Goal: Information Seeking & Learning: Learn about a topic

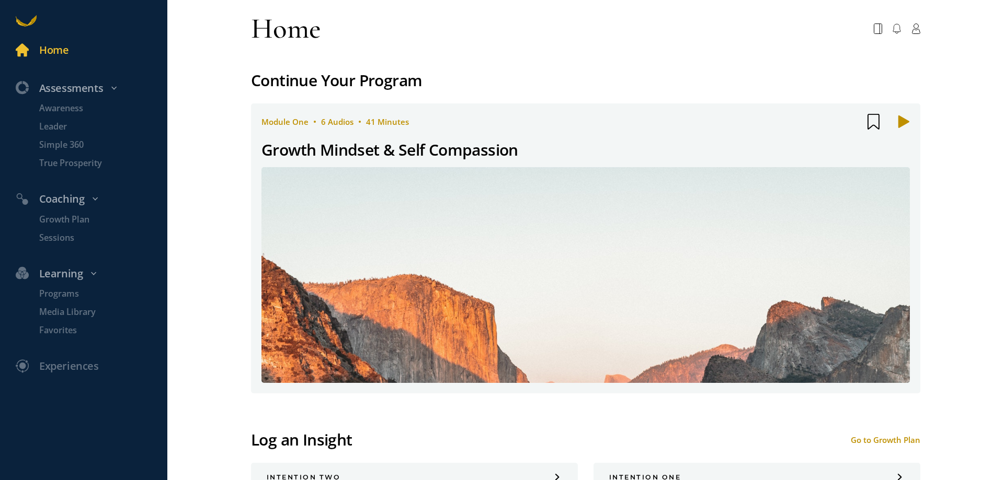
click at [365, 146] on div "Growth Mindset & Self Compassion" at bounding box center [389, 149] width 257 height 25
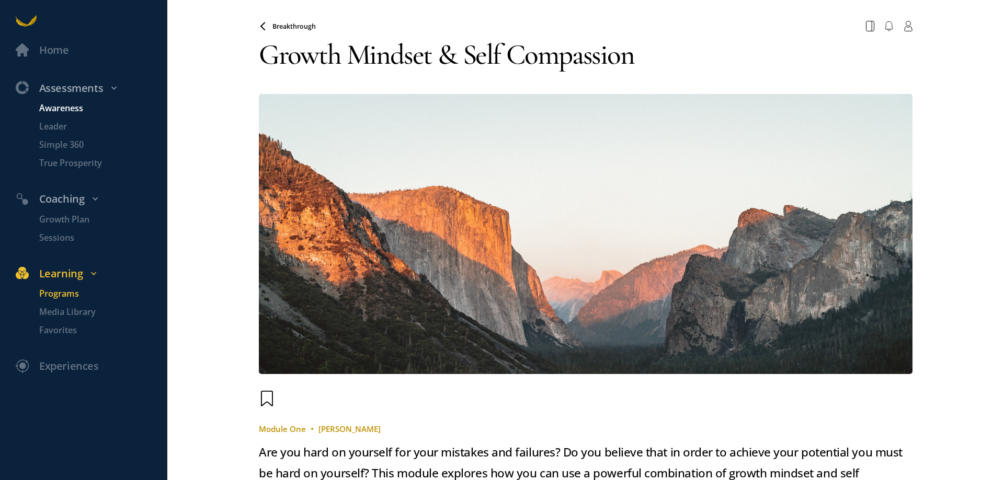
click at [74, 111] on p "Awareness" at bounding box center [101, 108] width 125 height 13
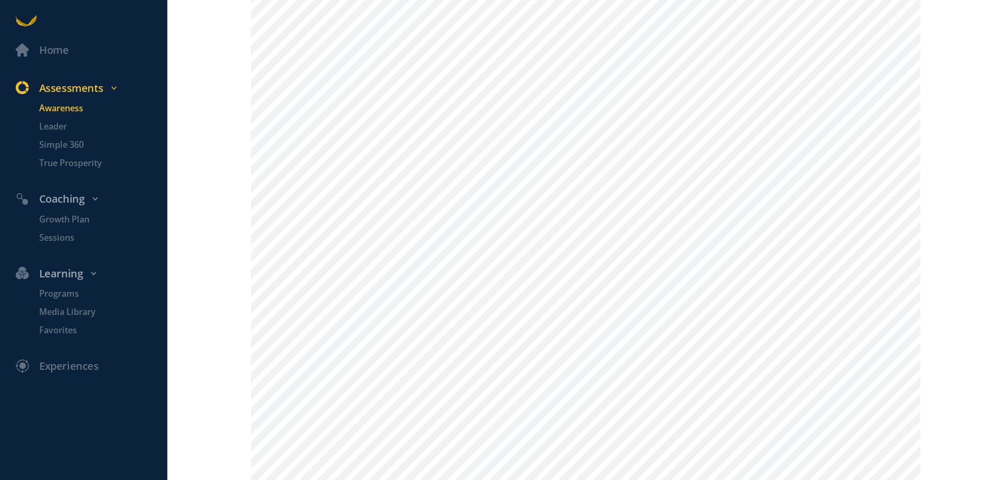
scroll to position [932, 0]
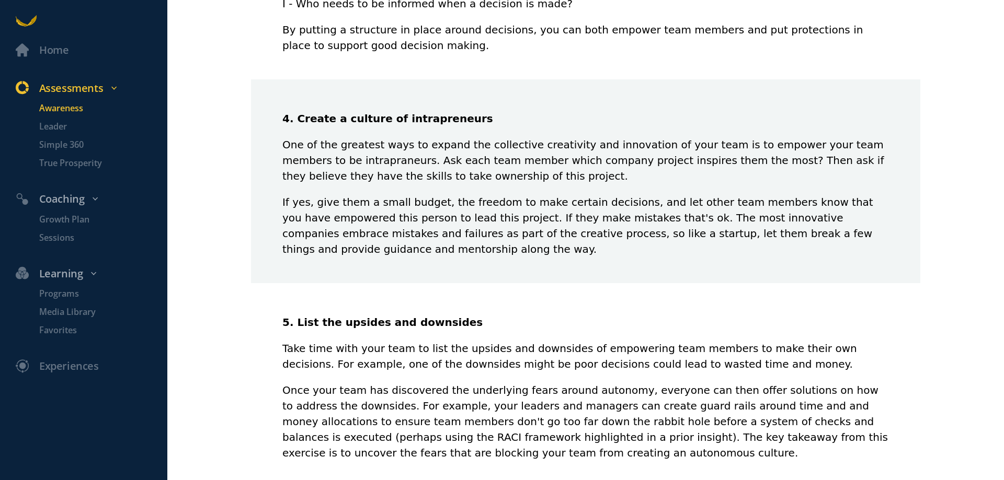
scroll to position [1107, 0]
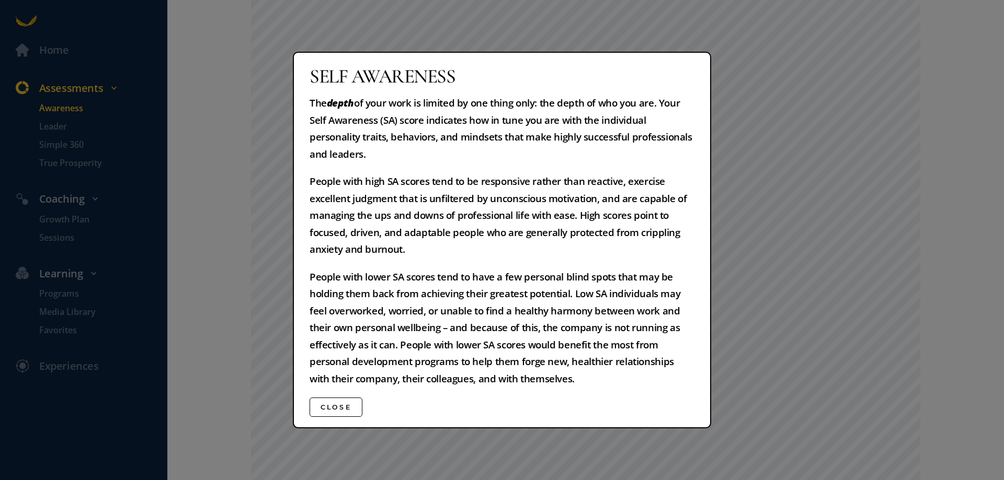
click at [337, 412] on button "Close" at bounding box center [335, 407] width 53 height 19
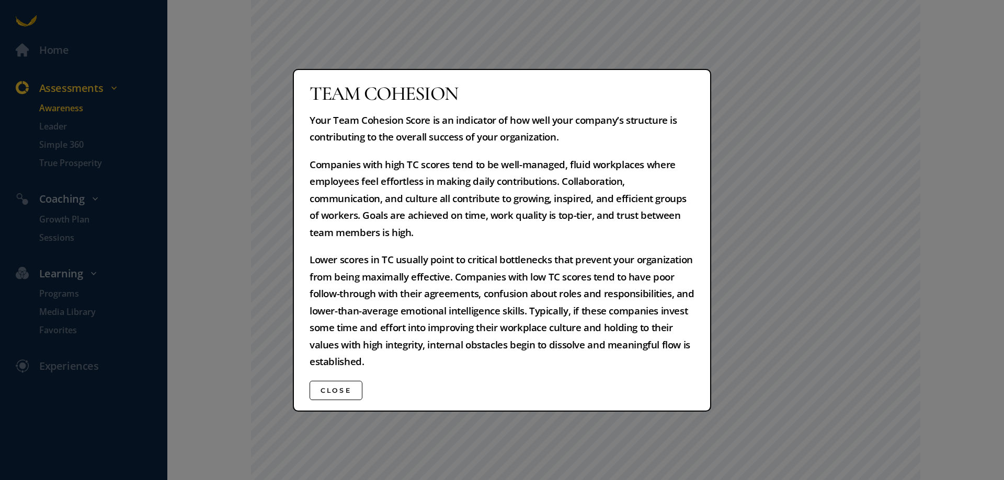
click at [339, 392] on button "Close" at bounding box center [335, 390] width 53 height 19
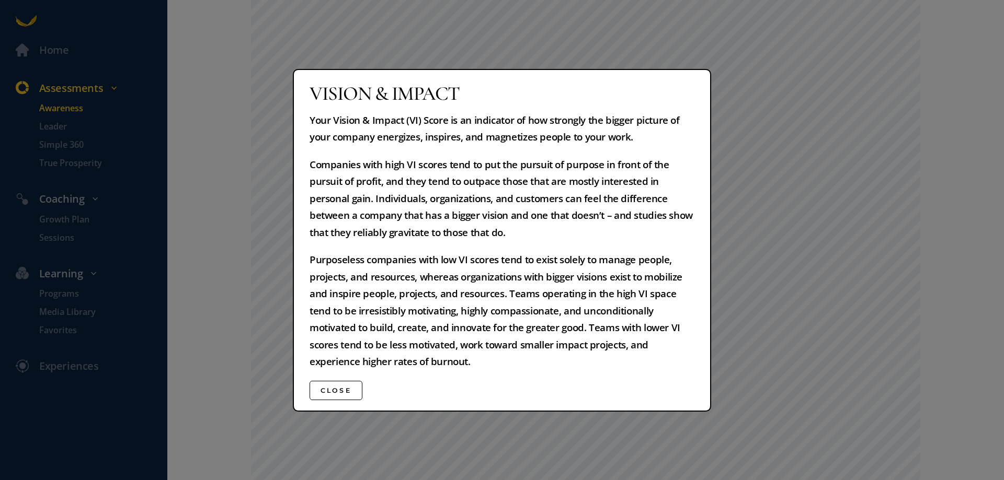
click at [335, 389] on button "Close" at bounding box center [335, 390] width 53 height 19
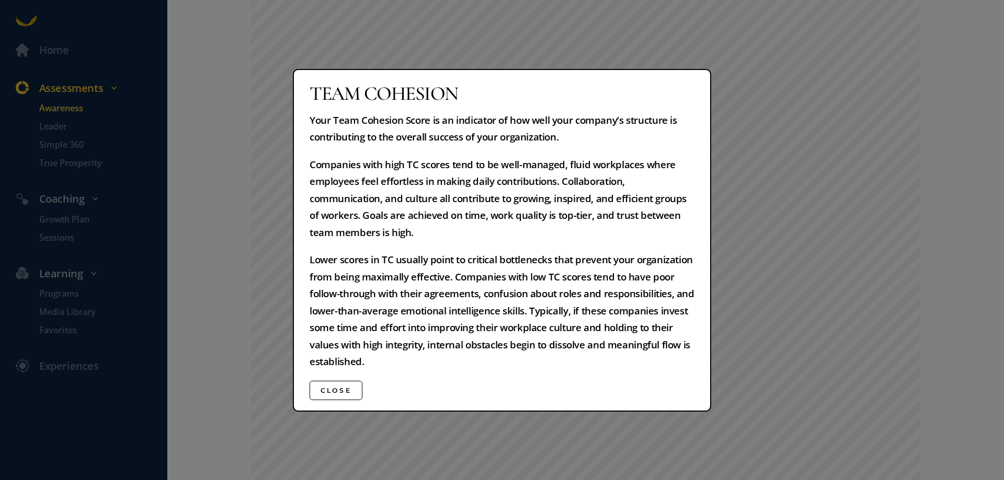
click at [341, 388] on button "Close" at bounding box center [335, 390] width 53 height 19
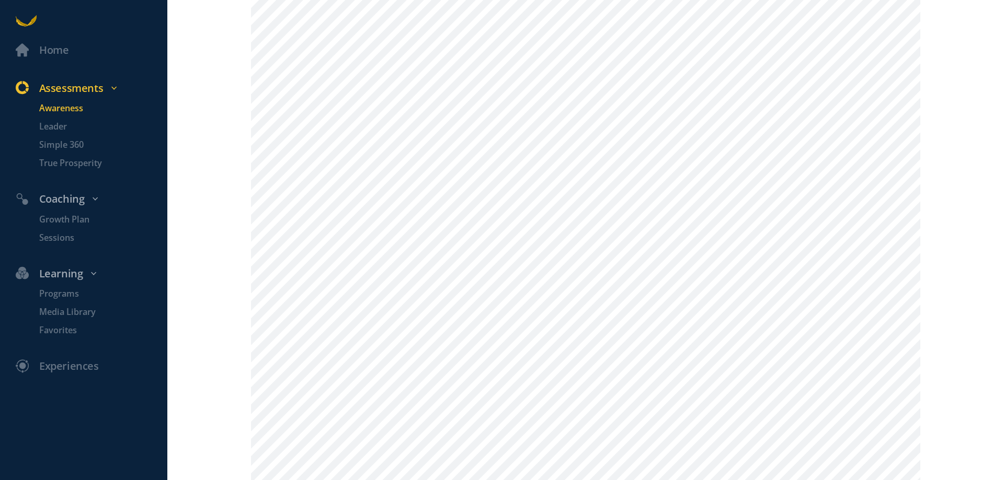
scroll to position [508, 0]
